Goal: Information Seeking & Learning: Learn about a topic

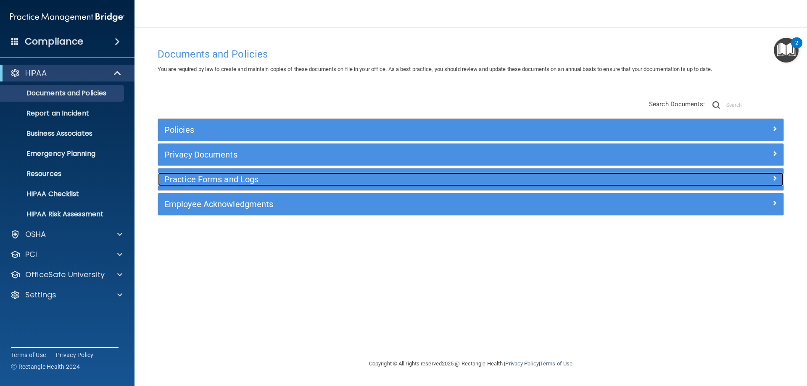
click at [313, 180] on h5 "Practice Forms and Logs" at bounding box center [392, 179] width 457 height 9
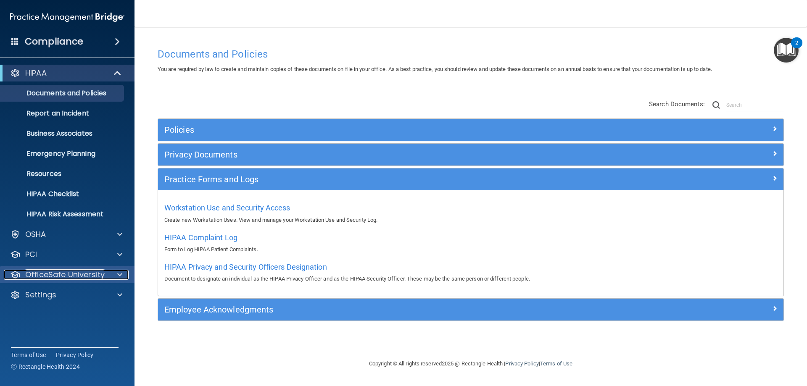
click at [70, 272] on p "OfficeSafe University" at bounding box center [64, 275] width 79 height 10
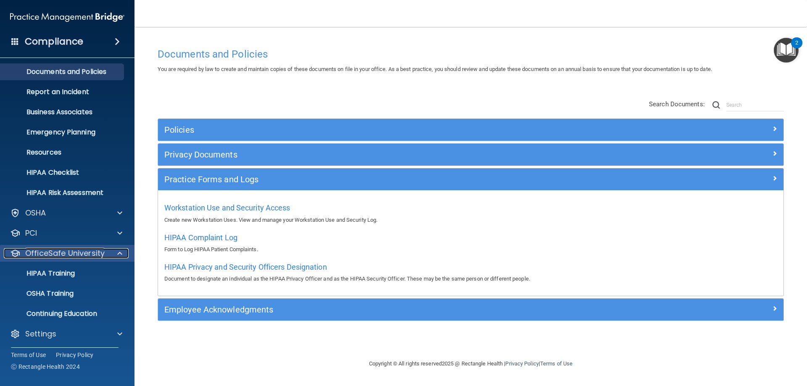
scroll to position [23, 0]
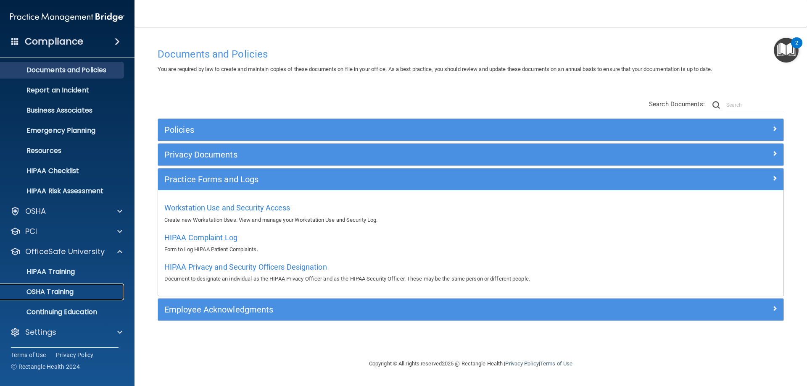
click at [65, 296] on p "OSHA Training" at bounding box center [39, 292] width 68 height 8
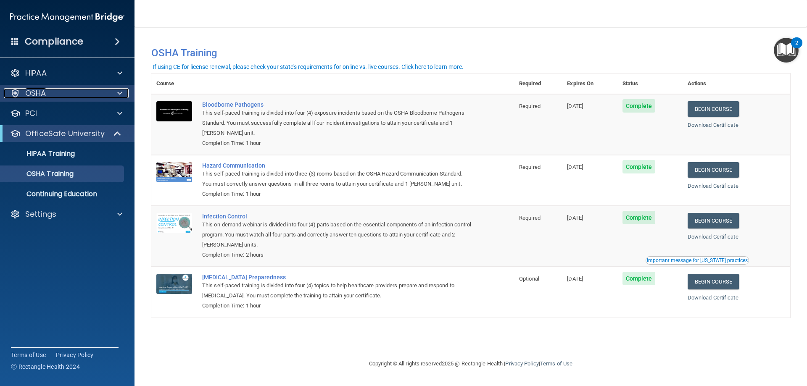
click at [63, 90] on div "OSHA" at bounding box center [56, 93] width 104 height 10
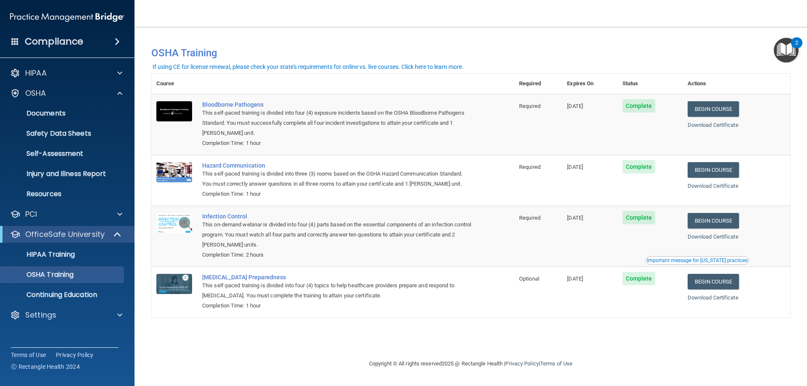
click at [65, 145] on ul "Documents Safety Data Sheets Self-Assessment Injury and Illness Report Resources" at bounding box center [68, 152] width 152 height 101
click at [66, 154] on p "Self-Assessment" at bounding box center [62, 154] width 115 height 8
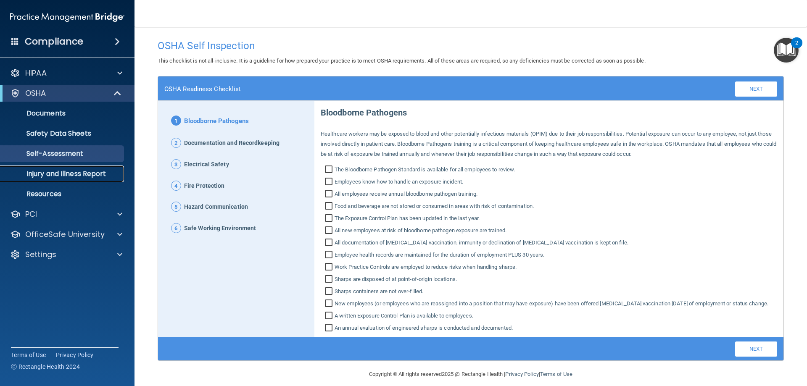
click at [66, 172] on p "Injury and Illness Report" at bounding box center [62, 174] width 115 height 8
